Goal: Task Accomplishment & Management: Manage account settings

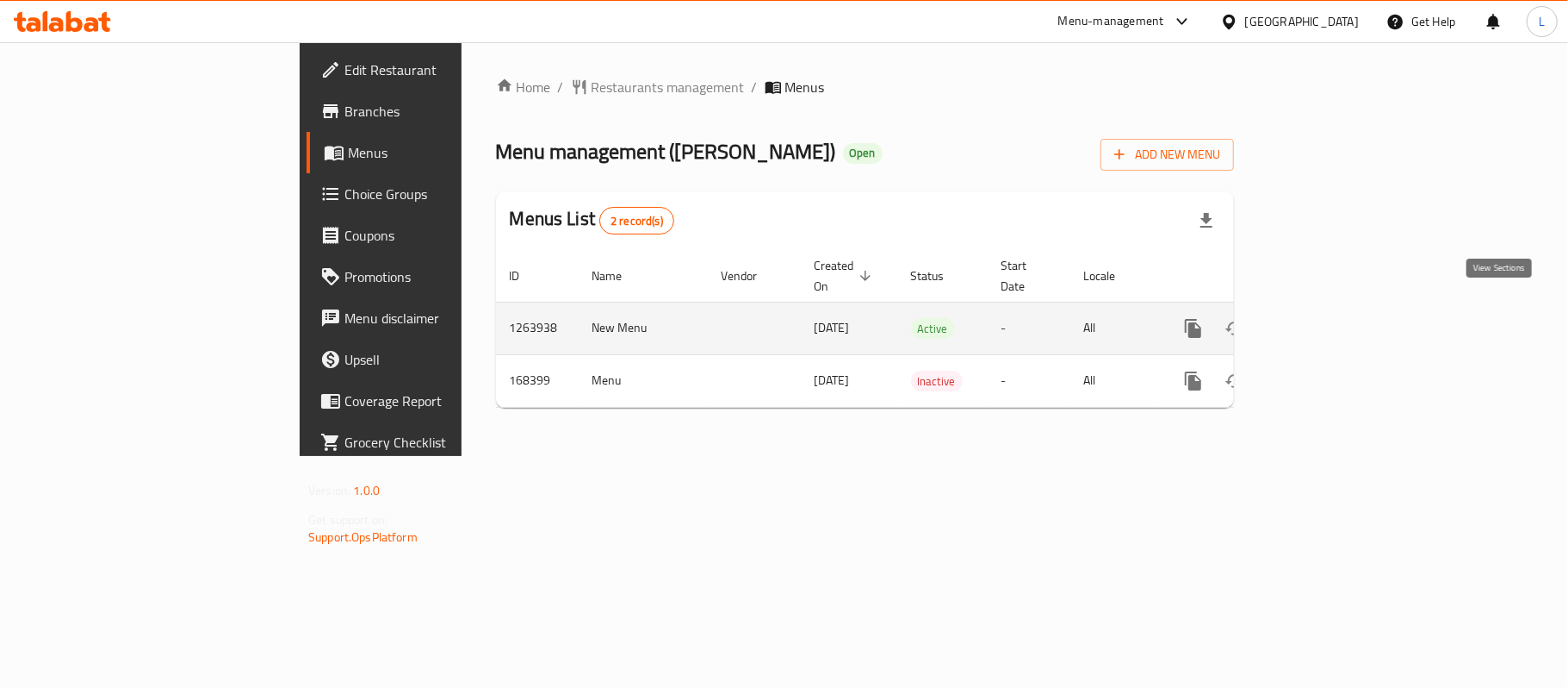
click at [1328, 318] on icon "enhanced table" at bounding box center [1317, 328] width 21 height 21
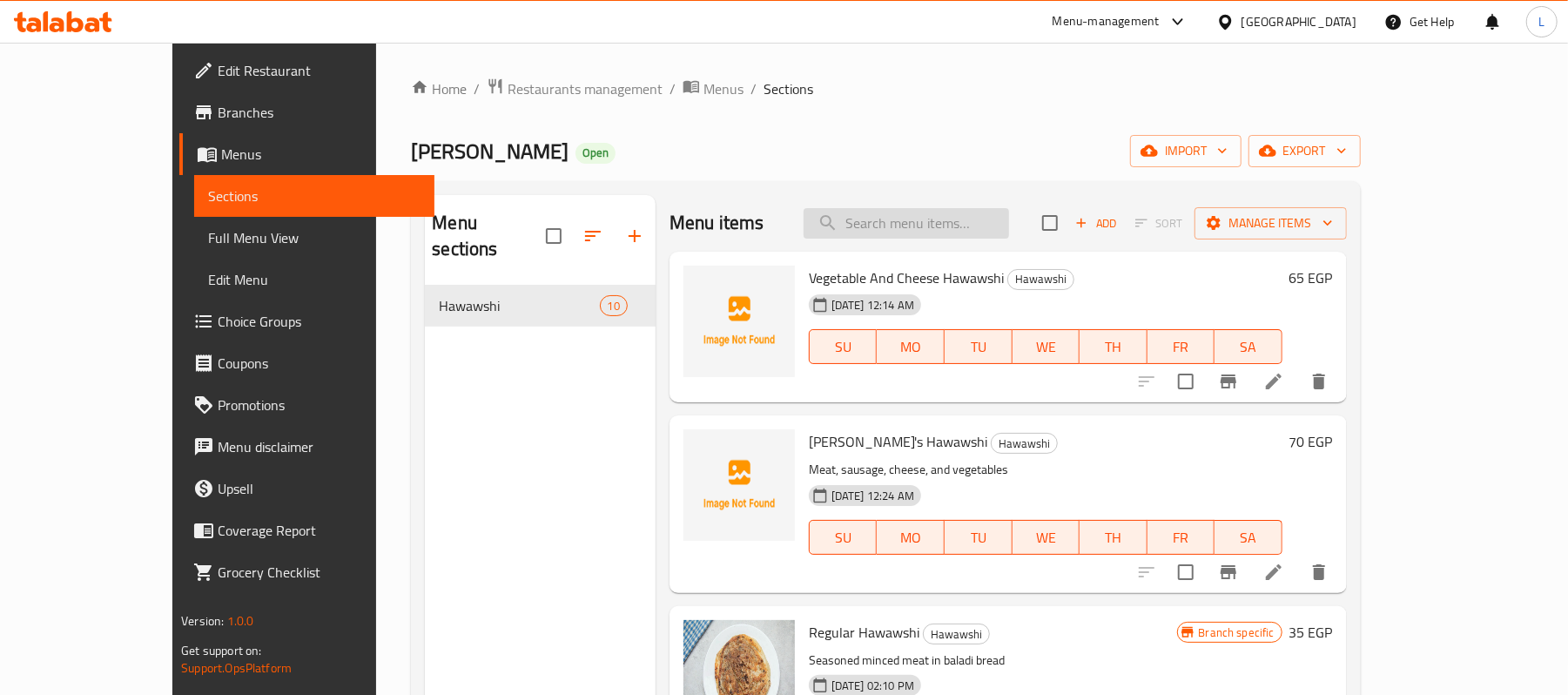
click at [936, 238] on input "search" at bounding box center [906, 223] width 205 height 30
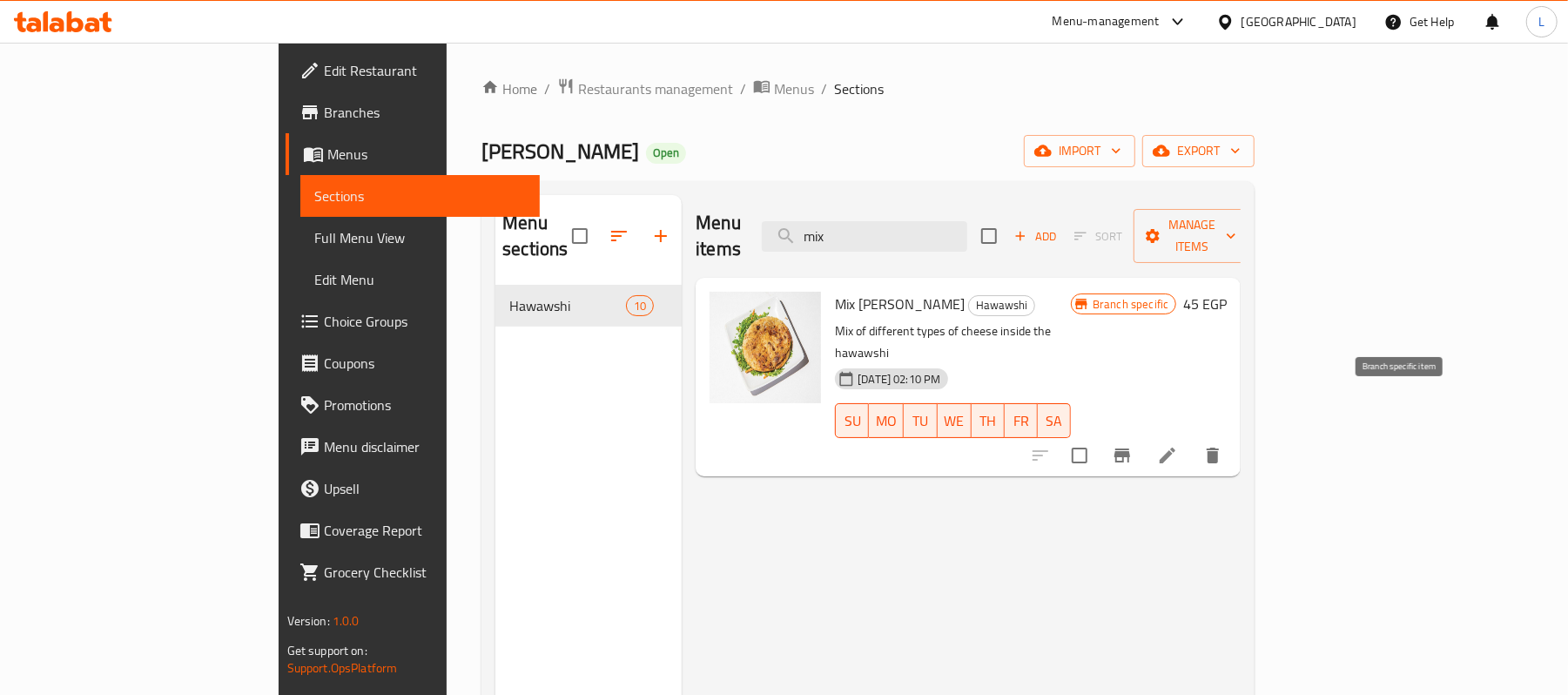
type input "mix"
click at [1144, 434] on button "Branch-specific-item" at bounding box center [1121, 455] width 42 height 42
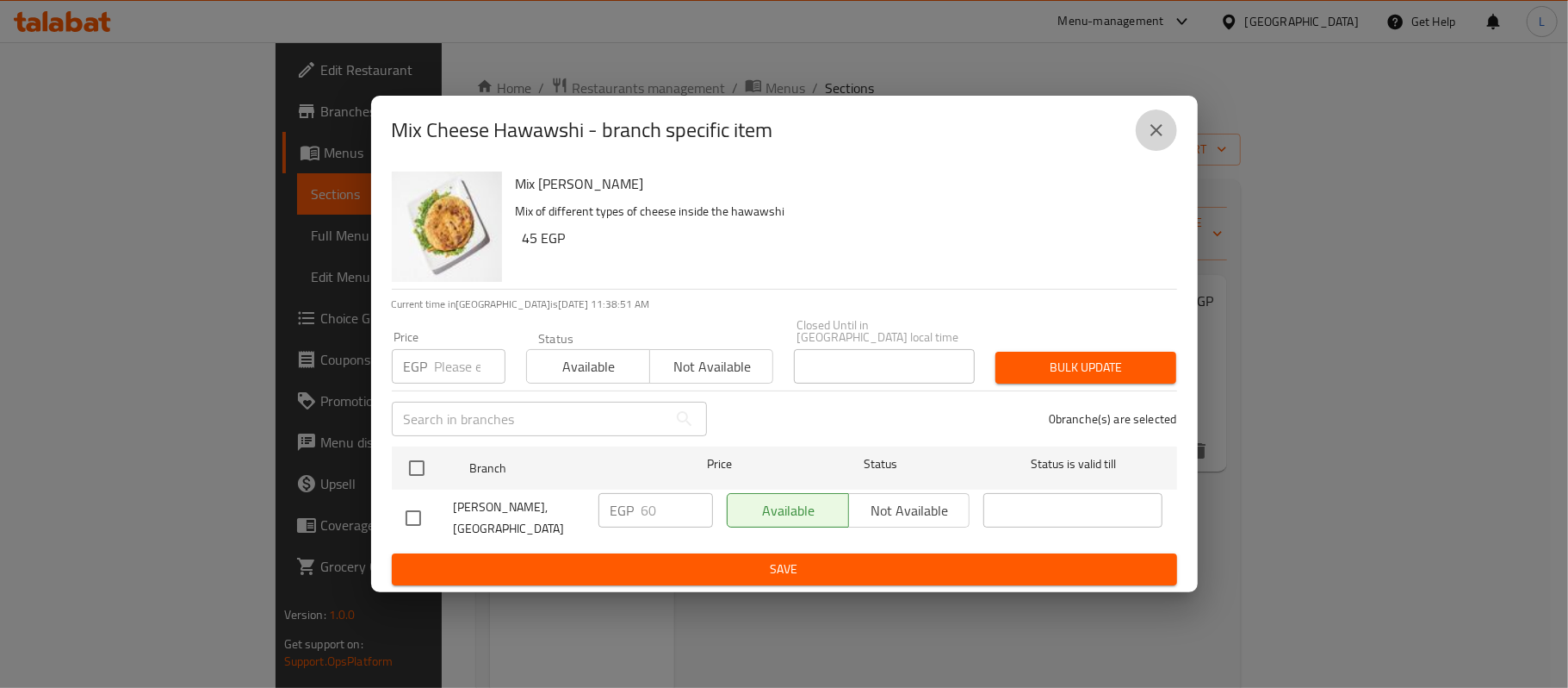
click at [1148, 141] on icon "close" at bounding box center [1157, 130] width 21 height 21
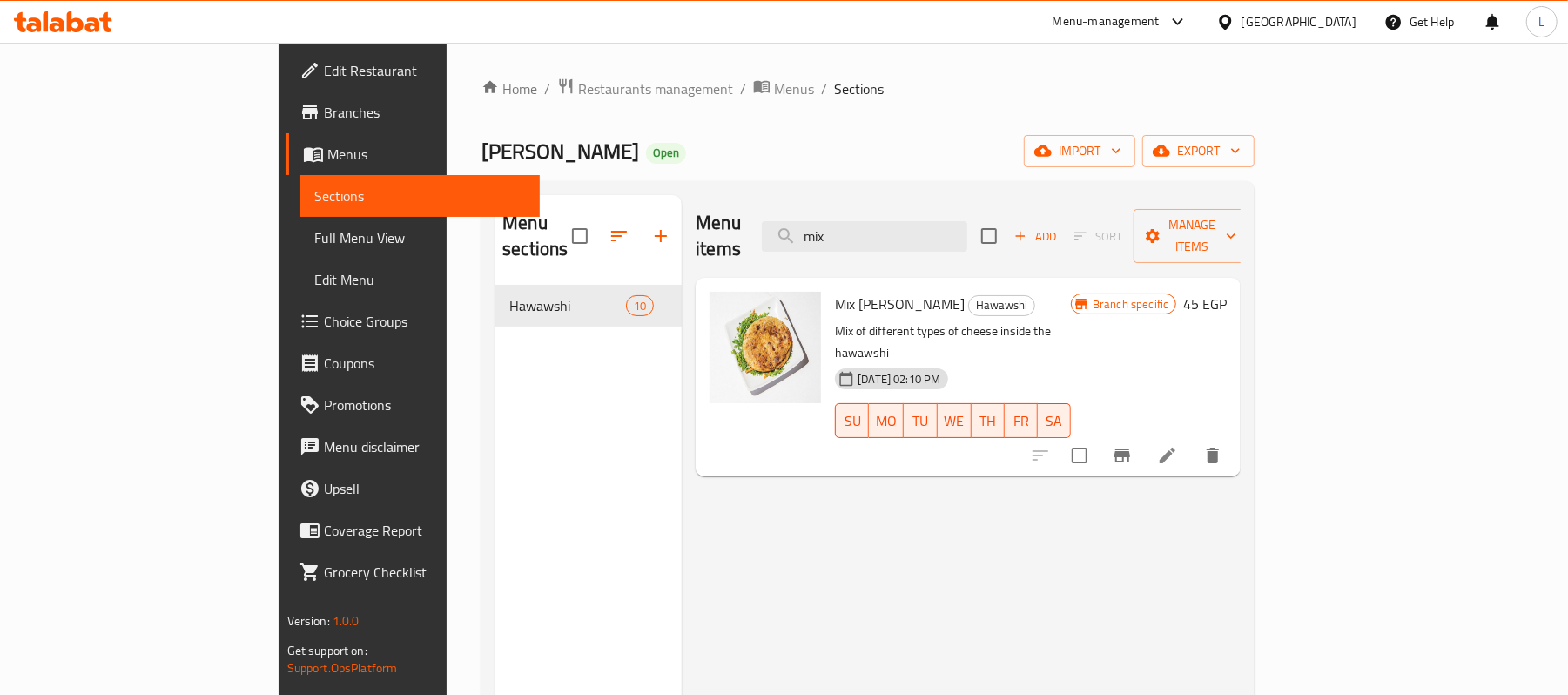
drag, startPoint x: 952, startPoint y: 211, endPoint x: 809, endPoint y: 217, distance: 143.1
click at [809, 217] on div "Menu items mix Add Sort Manage items" at bounding box center [969, 236] width 545 height 82
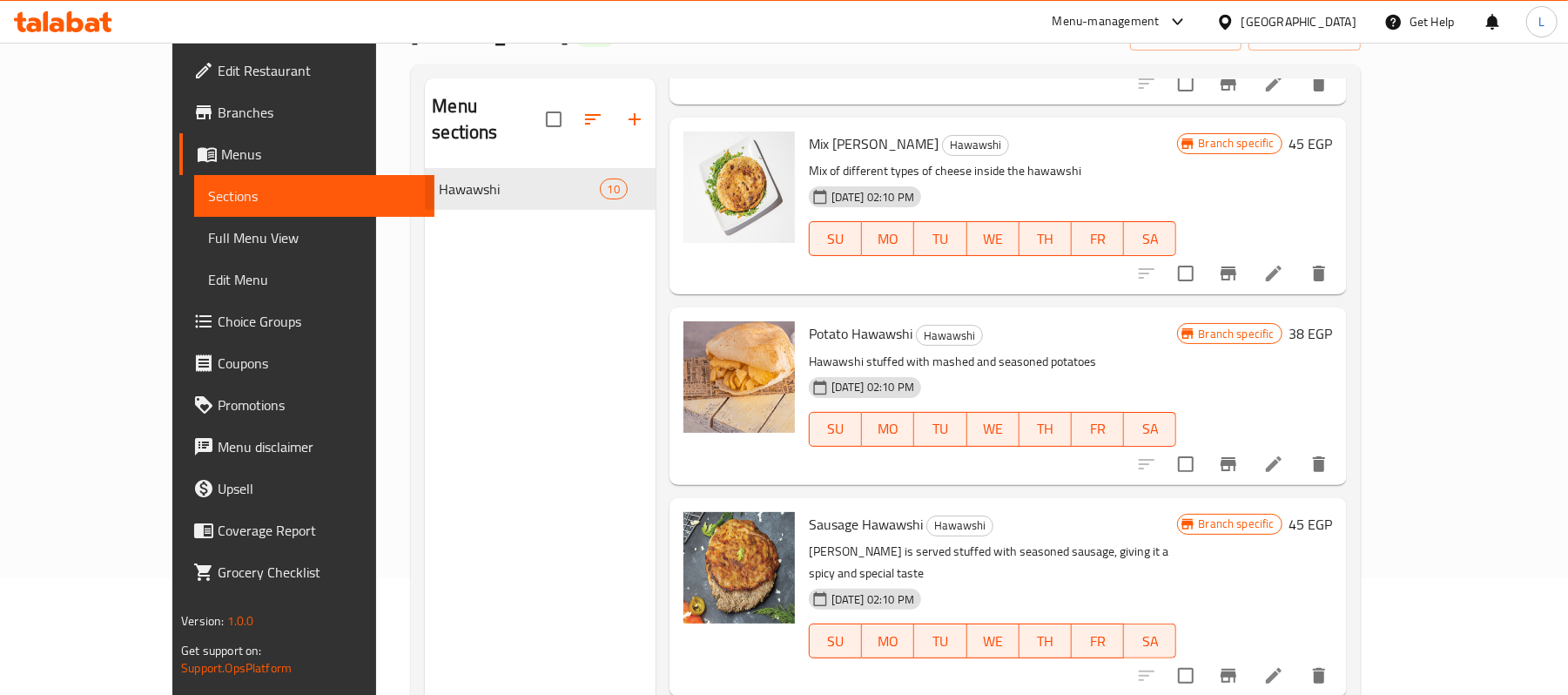
scroll to position [245, 0]
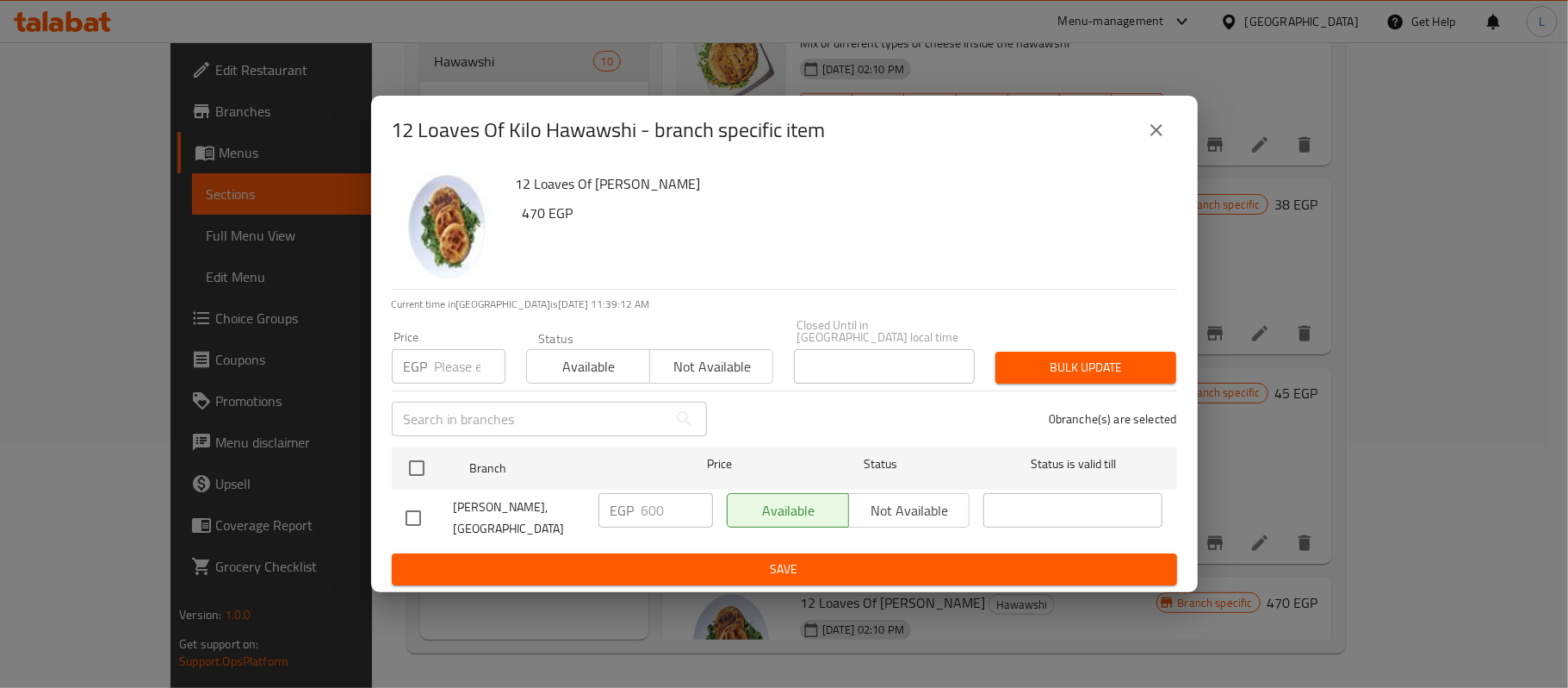
click at [1168, 136] on button "close" at bounding box center [1156, 130] width 41 height 41
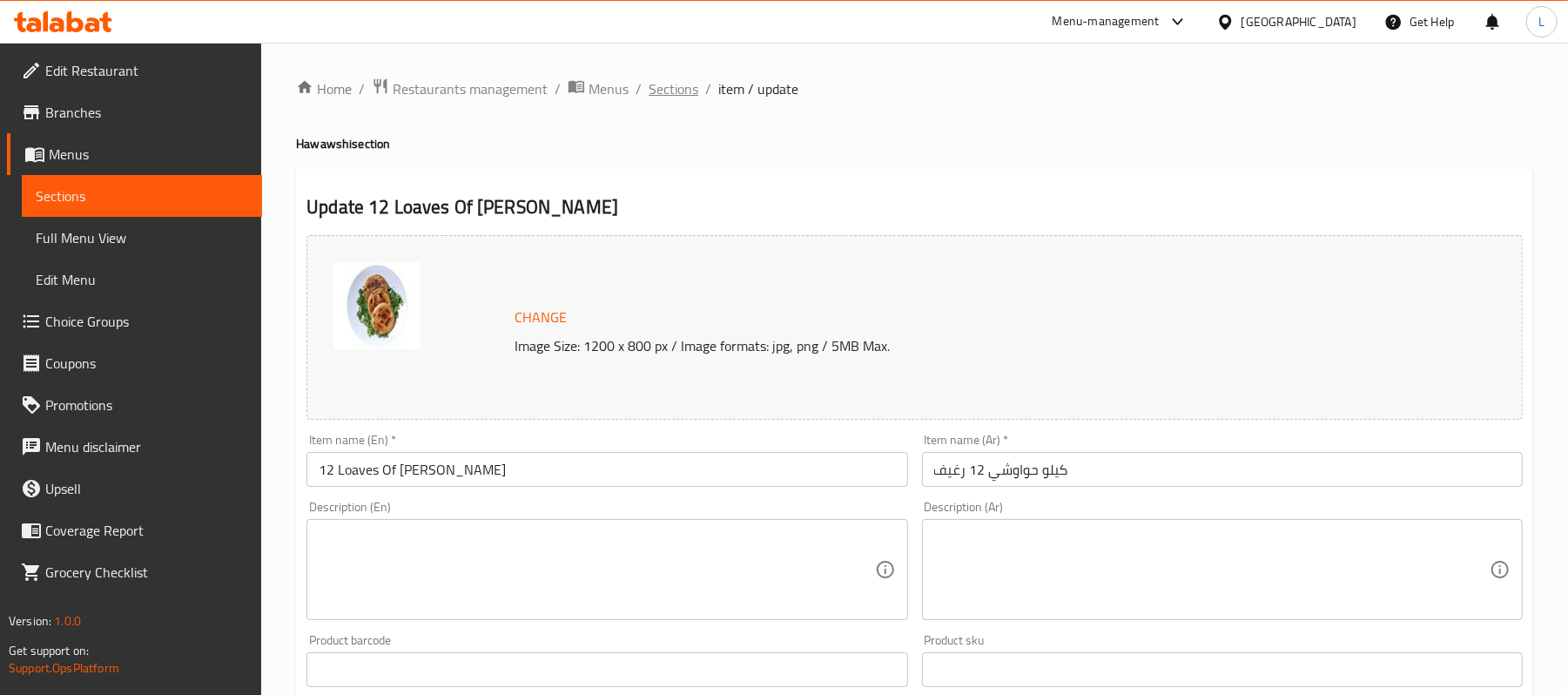
click at [684, 87] on span "Sections" at bounding box center [674, 89] width 50 height 21
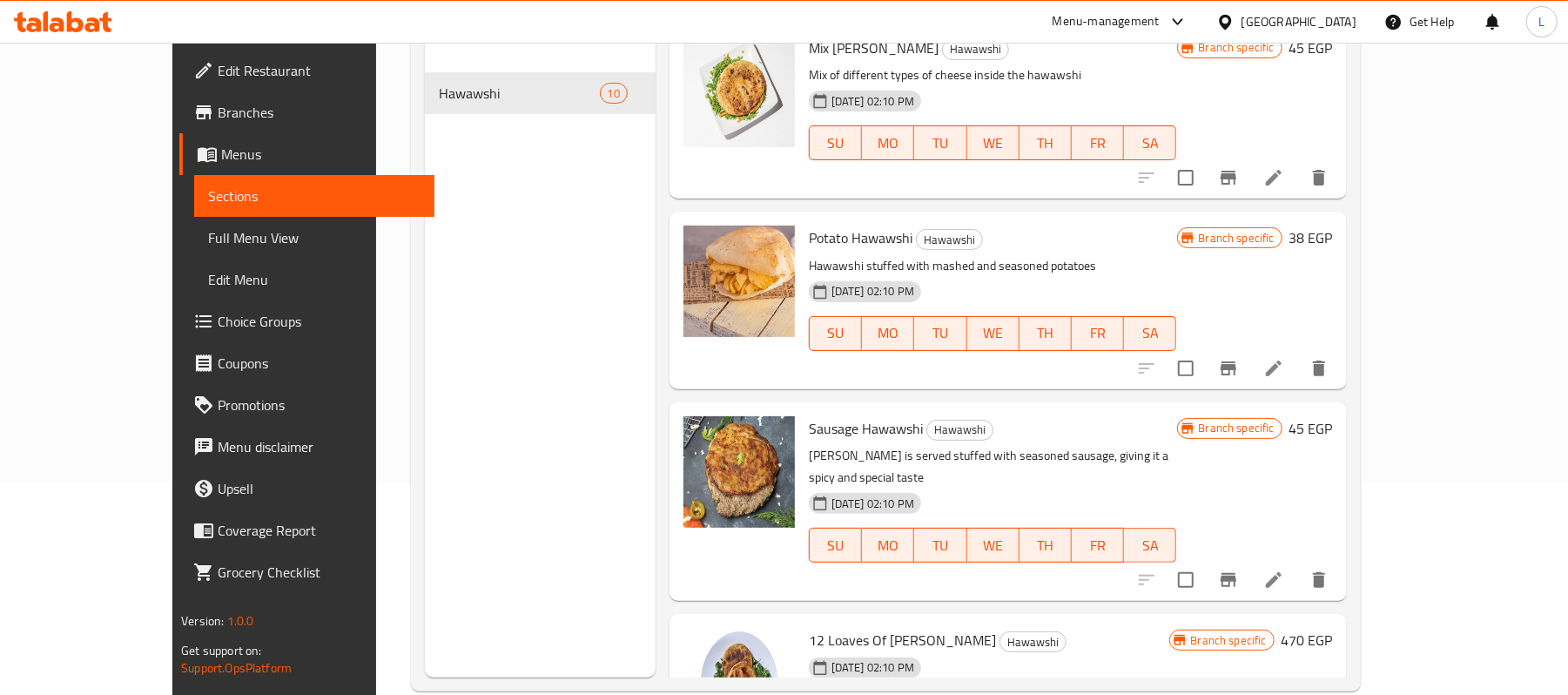
scroll to position [245, 0]
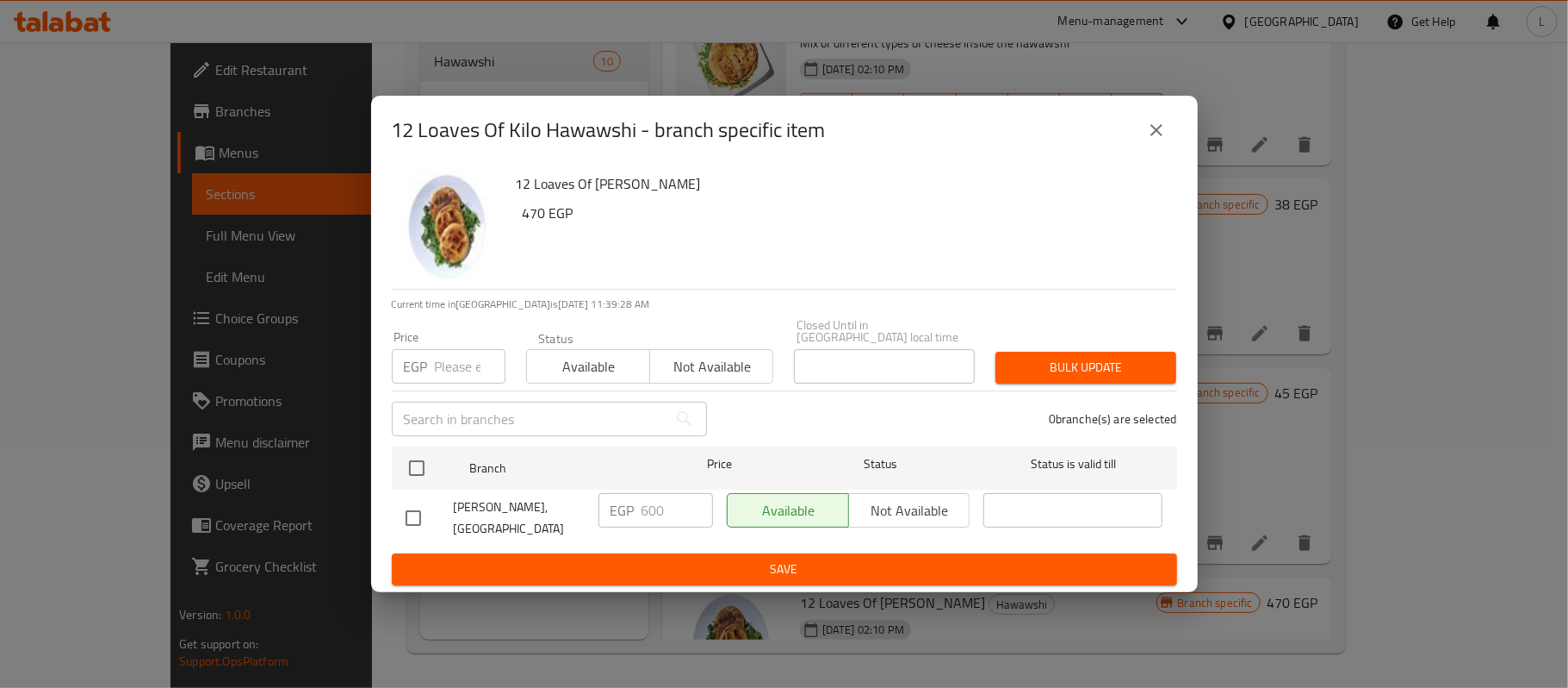
click at [1151, 139] on icon "close" at bounding box center [1157, 130] width 21 height 21
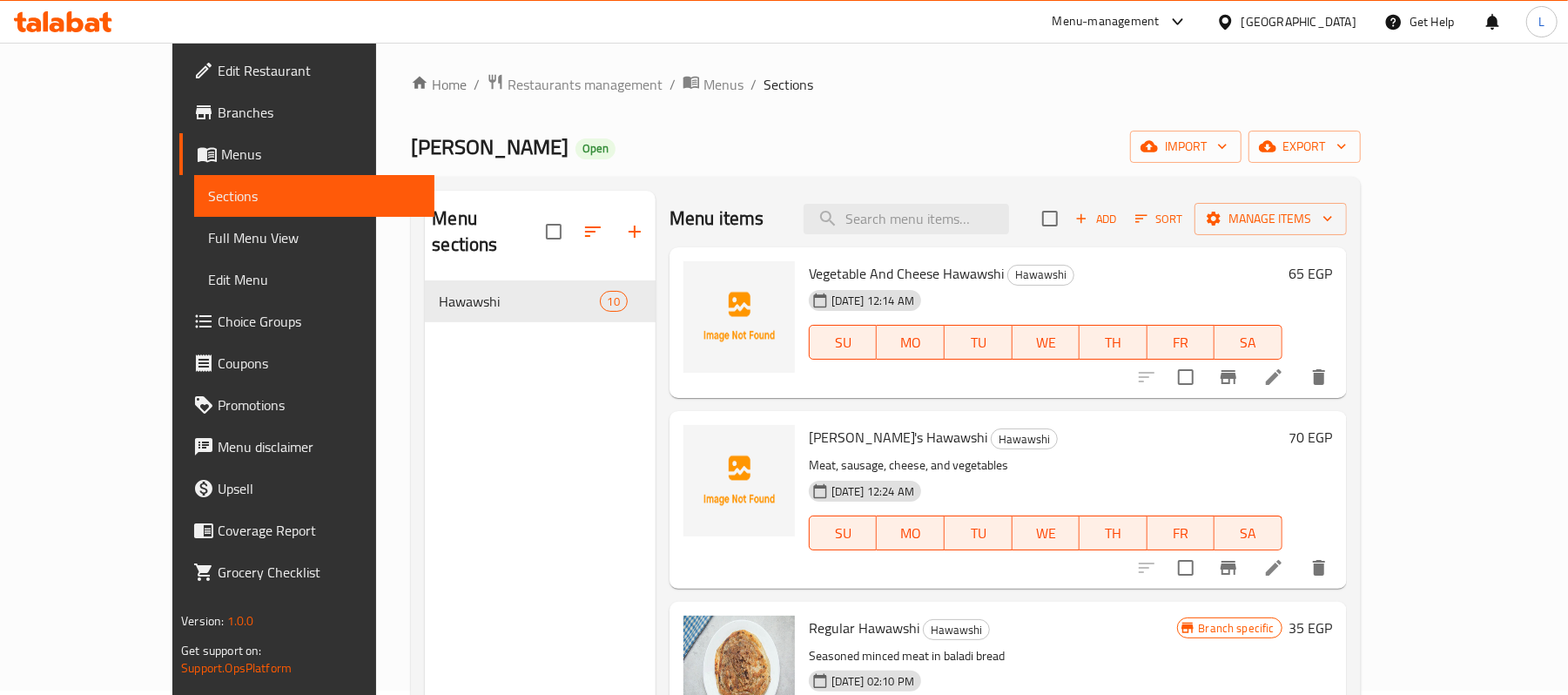
scroll to position [0, 0]
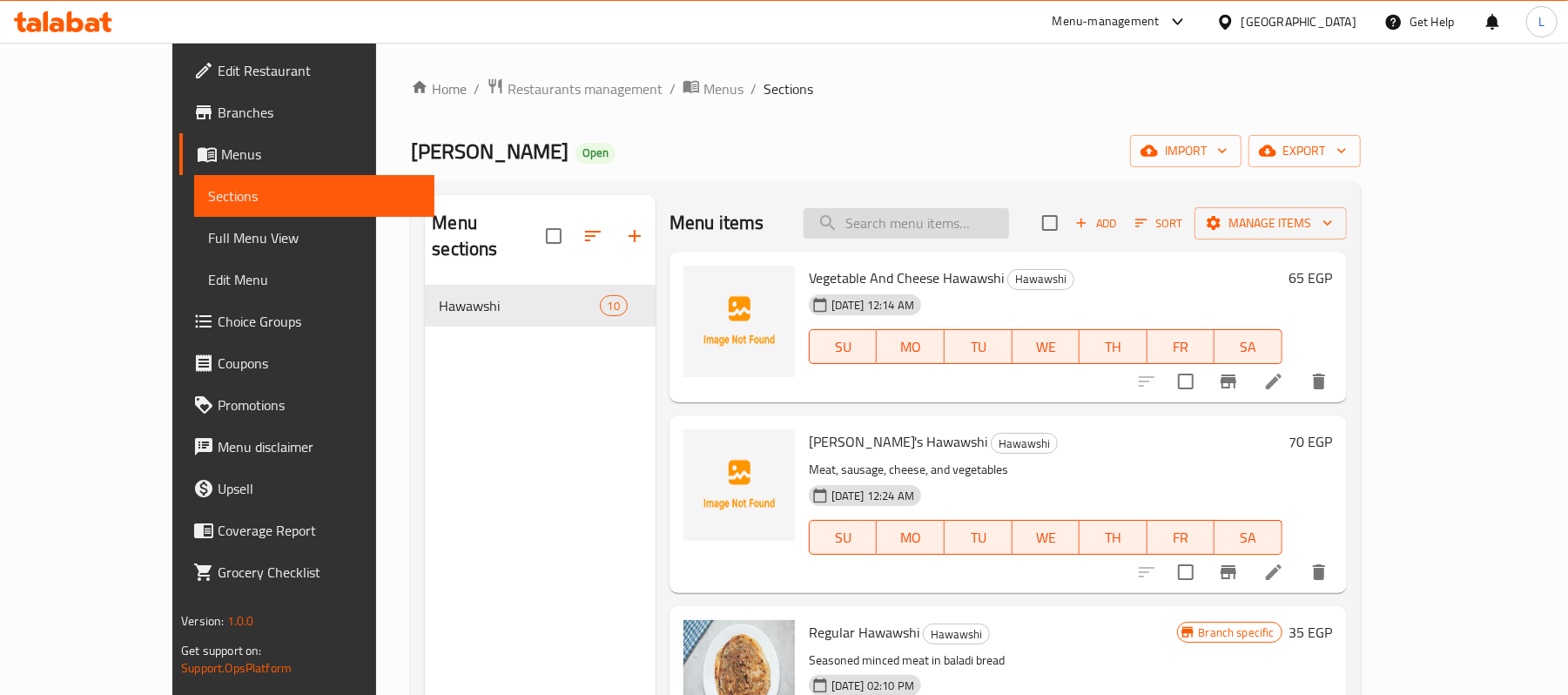
click at [958, 235] on input "search" at bounding box center [906, 223] width 205 height 30
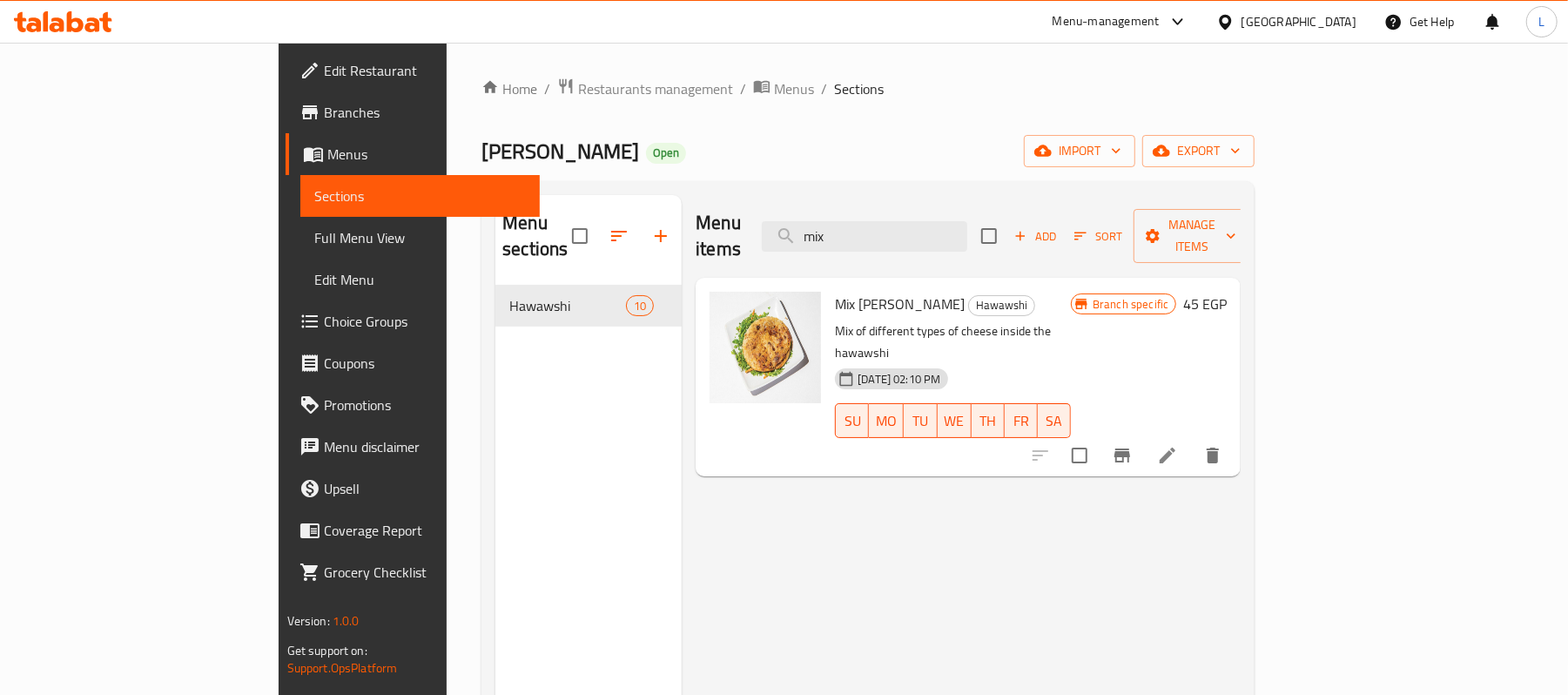
type input "mix"
drag, startPoint x: 834, startPoint y: 307, endPoint x: 1106, endPoint y: 313, distance: 272.1
click at [1072, 321] on p "Mix of different types of cheese inside the hawawshi" at bounding box center [952, 342] width 236 height 43
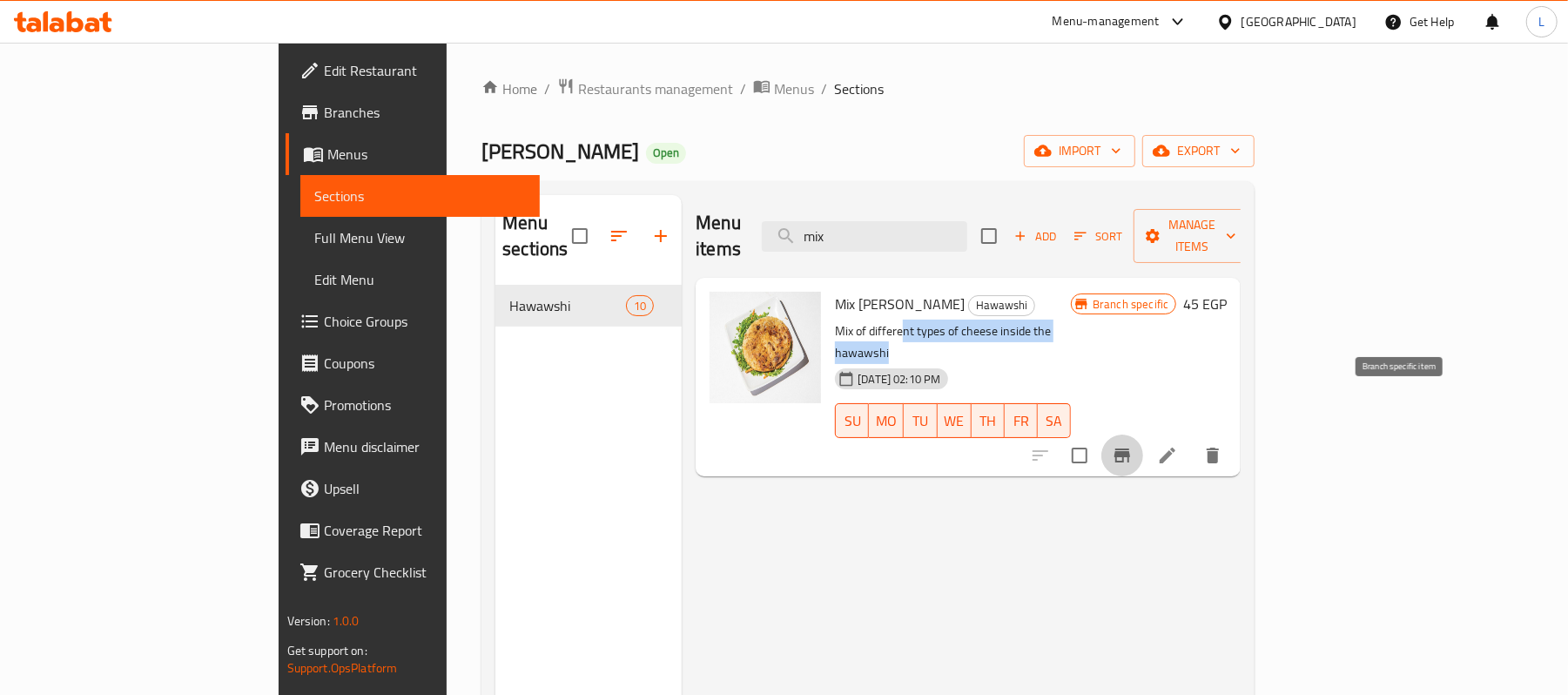
click at [1131, 448] on icon "Branch-specific-item" at bounding box center [1122, 455] width 16 height 14
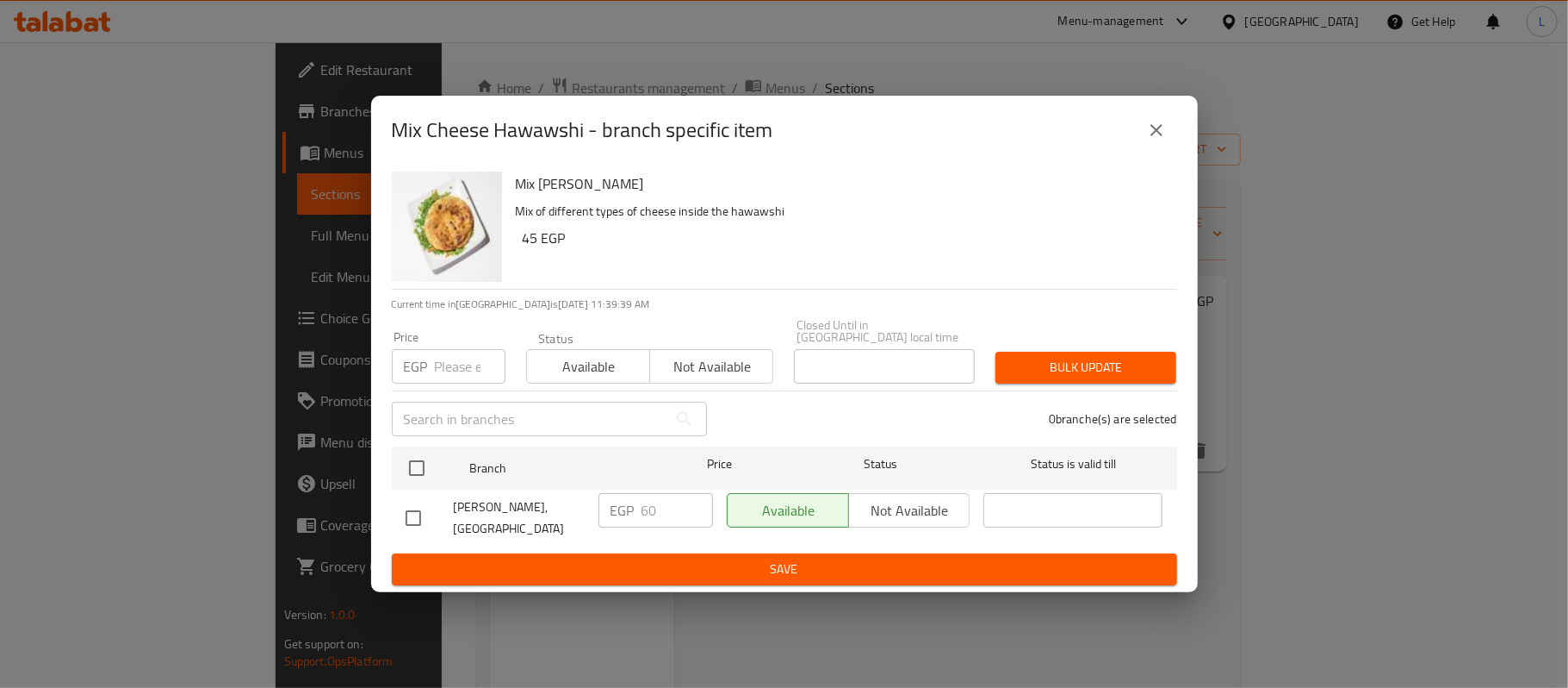
click at [709, 236] on h6 "45 EGP" at bounding box center [843, 238] width 641 height 24
click at [1154, 141] on icon "close" at bounding box center [1157, 130] width 21 height 21
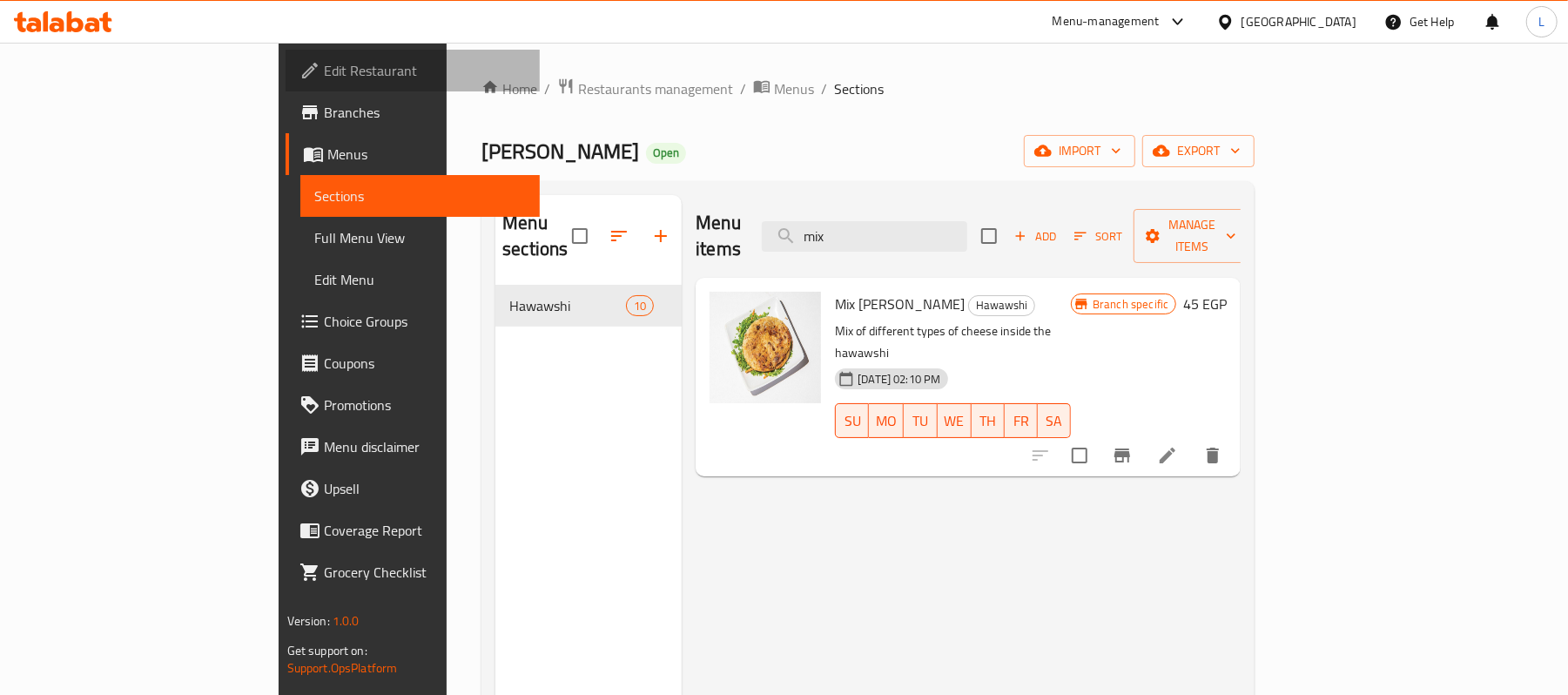
click at [324, 60] on span "Edit Restaurant" at bounding box center [424, 70] width 202 height 21
